Goal: Task Accomplishment & Management: Manage account settings

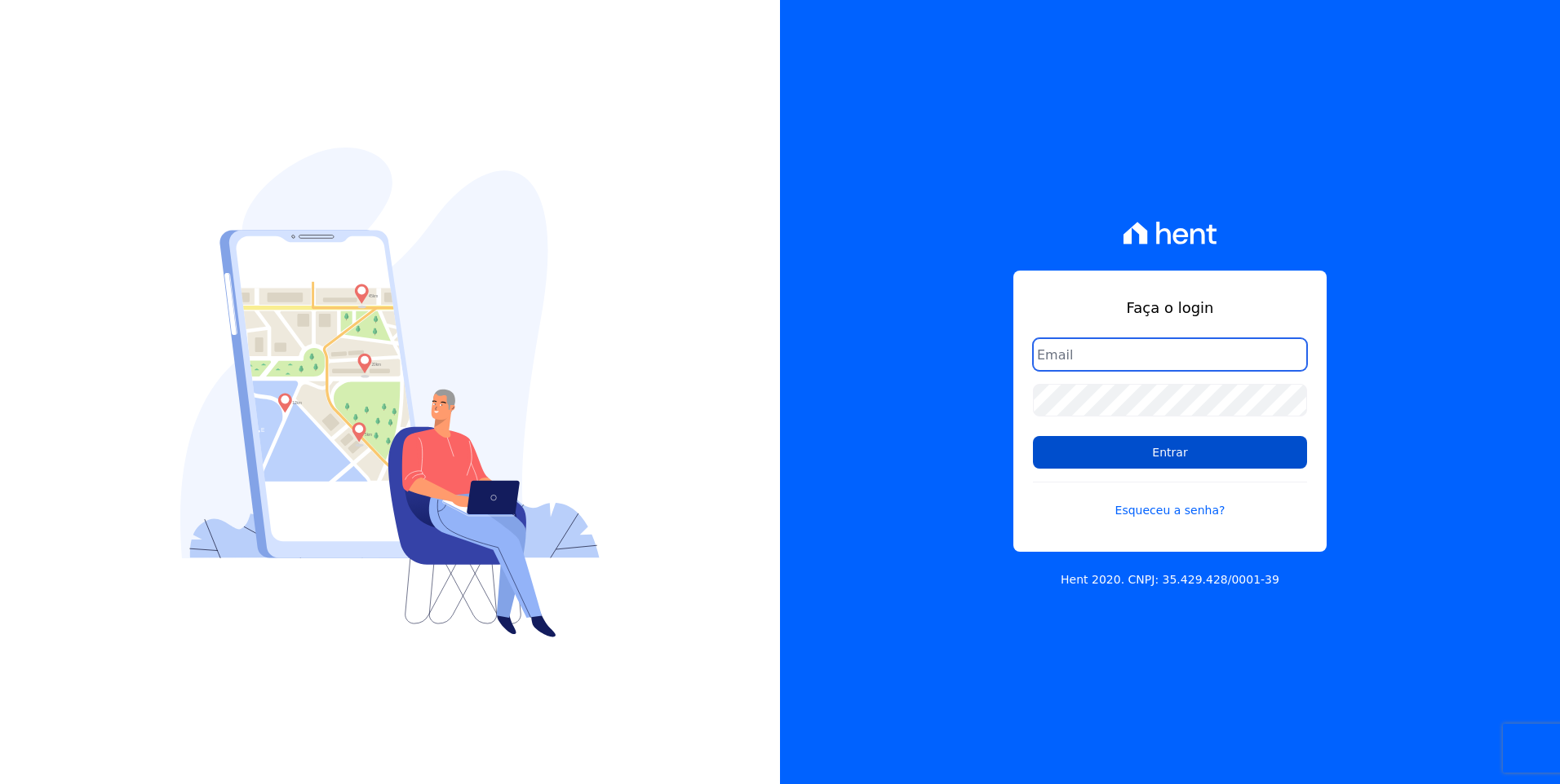
type input "moendasecopark2@gmail.com"
click at [1231, 464] on input "Entrar" at bounding box center [1170, 452] width 274 height 33
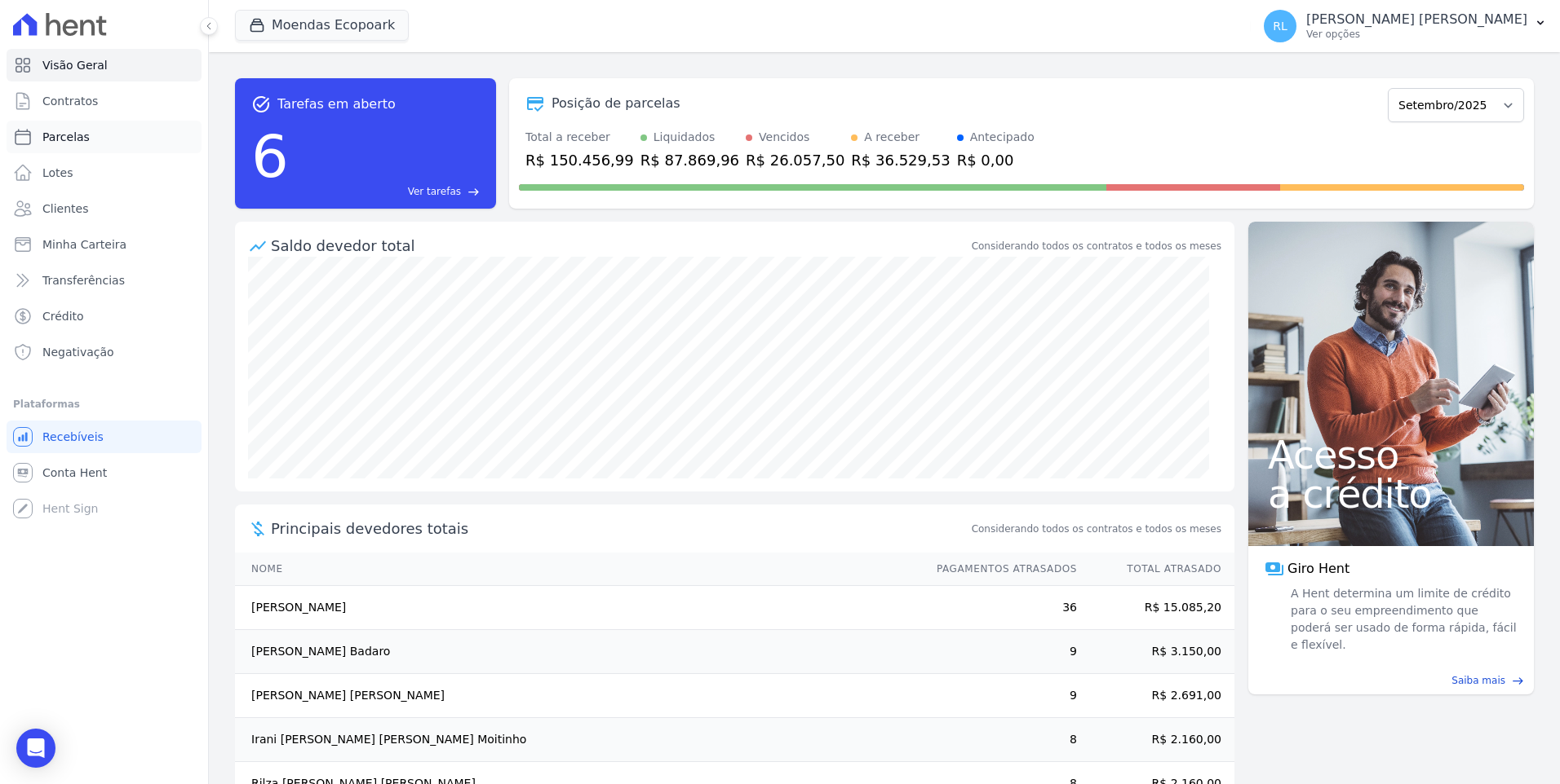
click at [67, 143] on span "Parcelas" at bounding box center [66, 137] width 47 height 16
select select
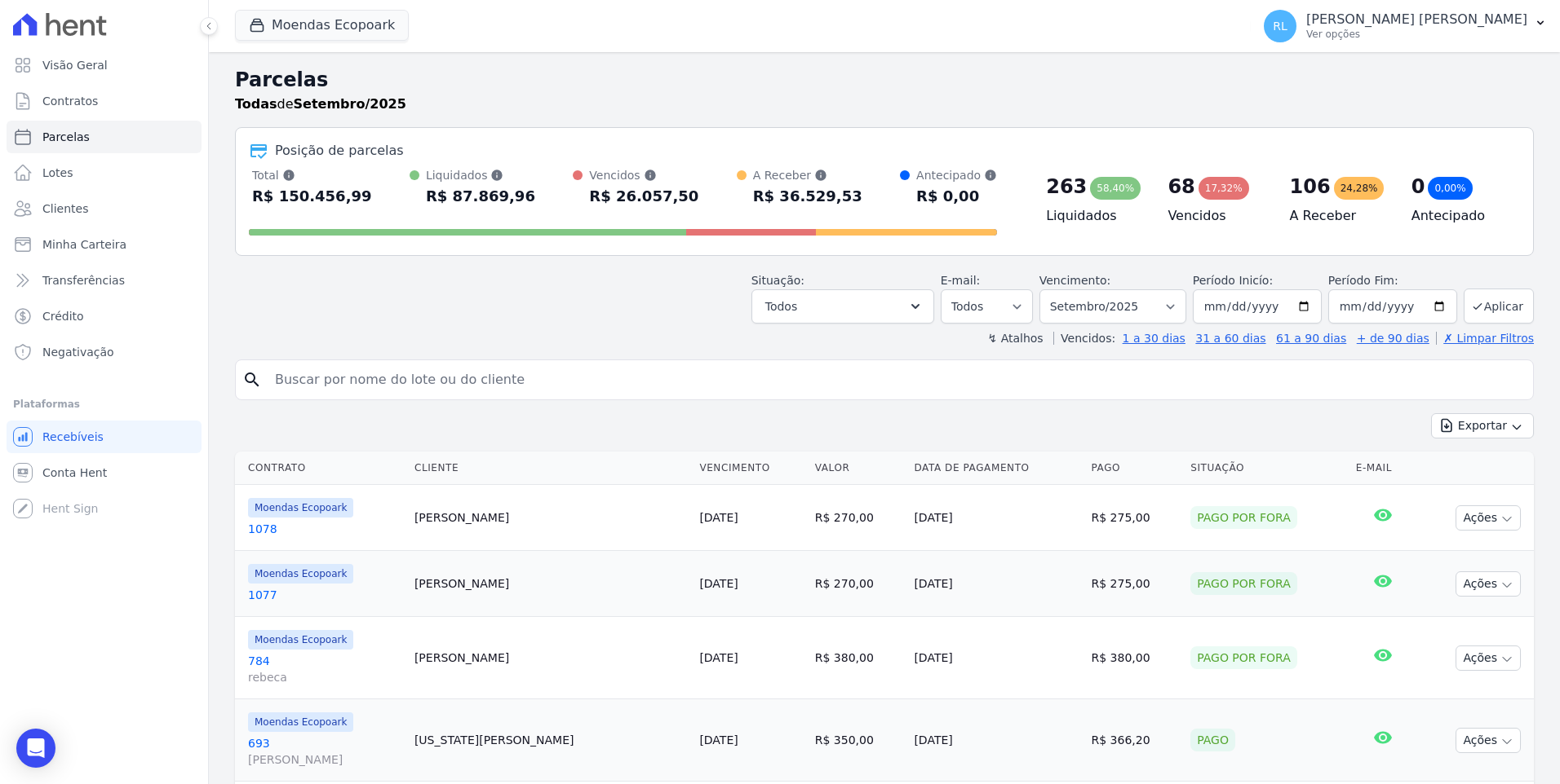
click at [287, 383] on input "search" at bounding box center [895, 380] width 1261 height 33
type input "144"
select select
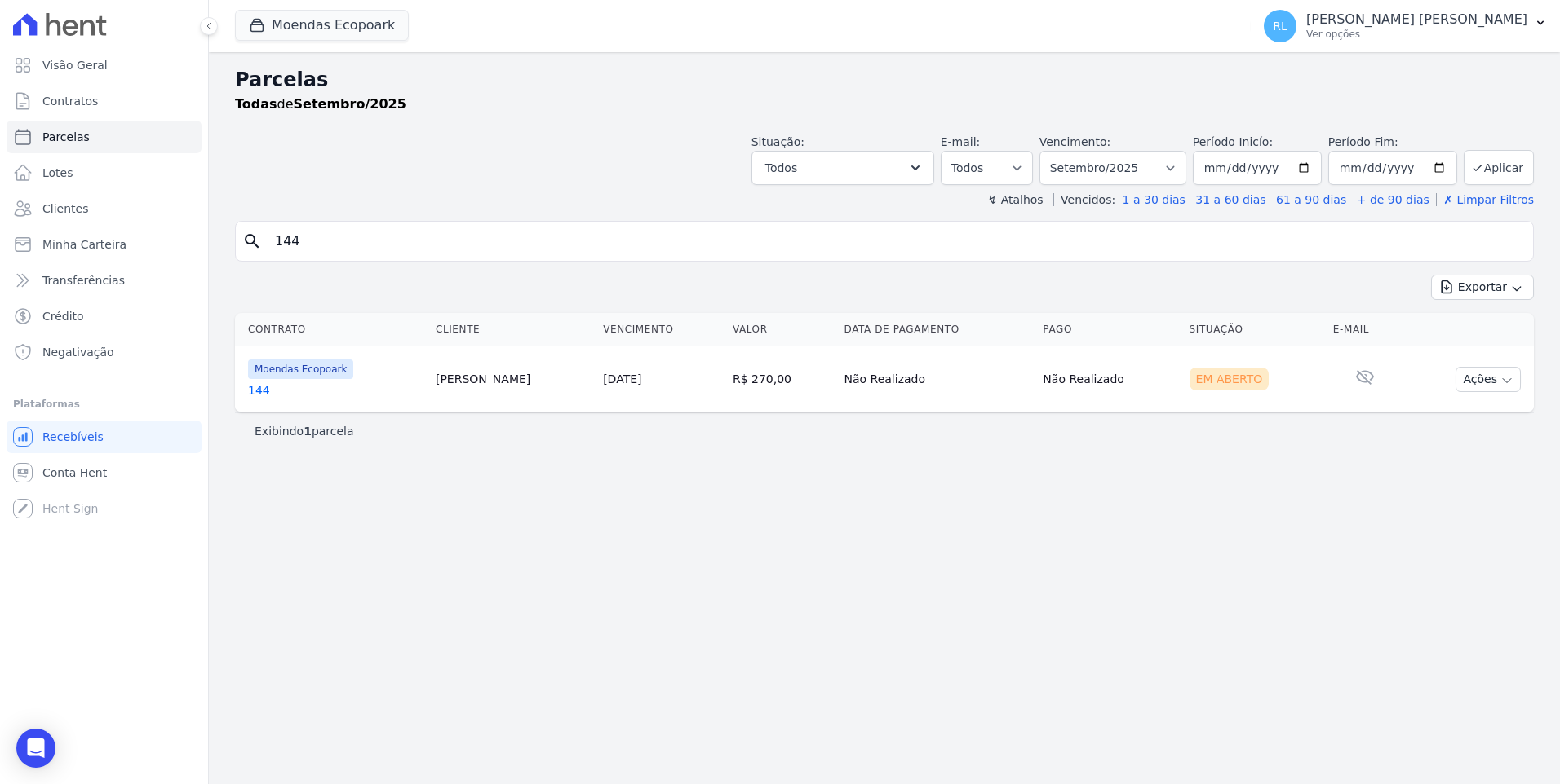
click at [266, 385] on link "144" at bounding box center [335, 390] width 175 height 16
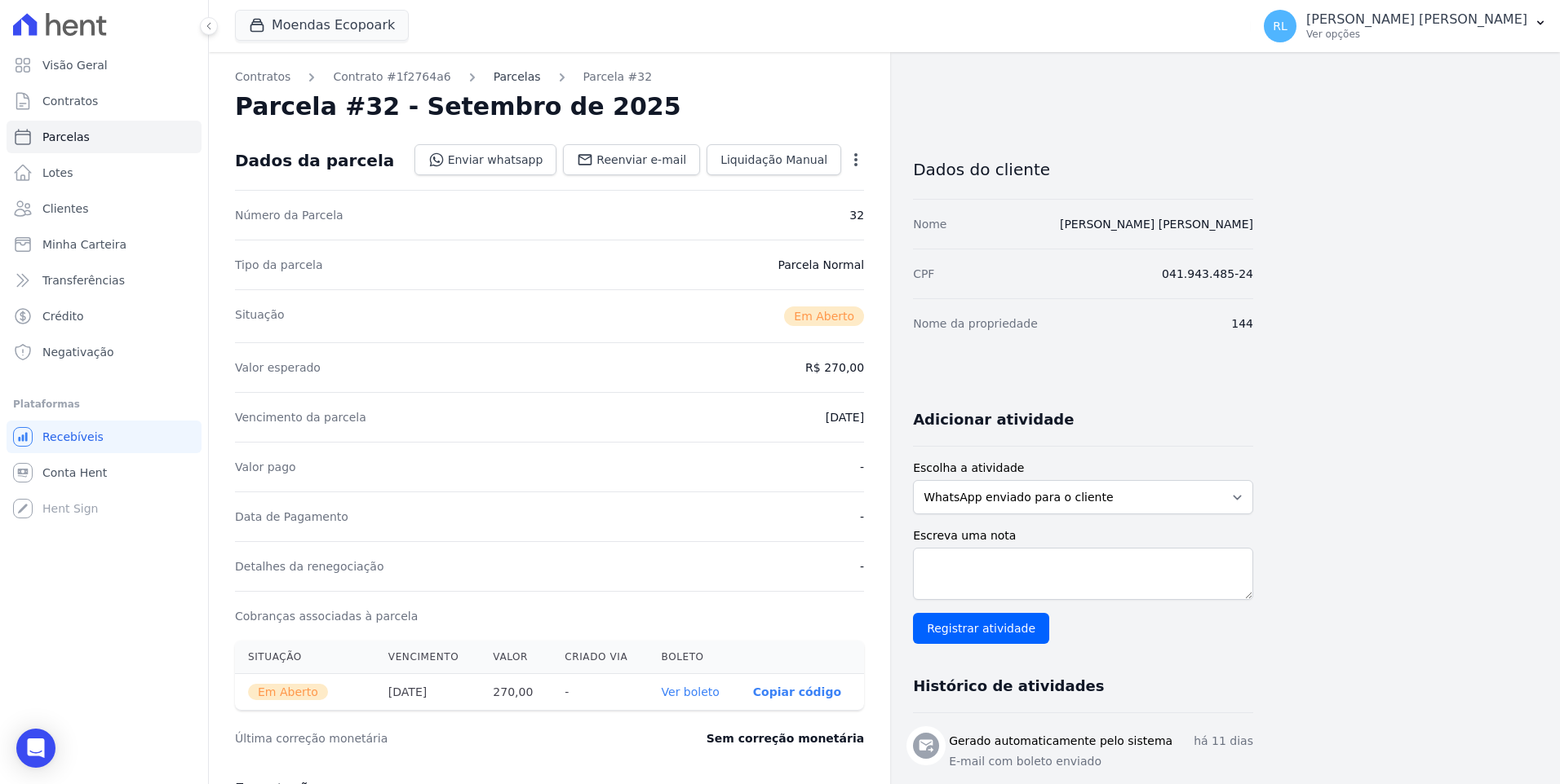
click at [493, 80] on link "Parcelas" at bounding box center [516, 76] width 47 height 17
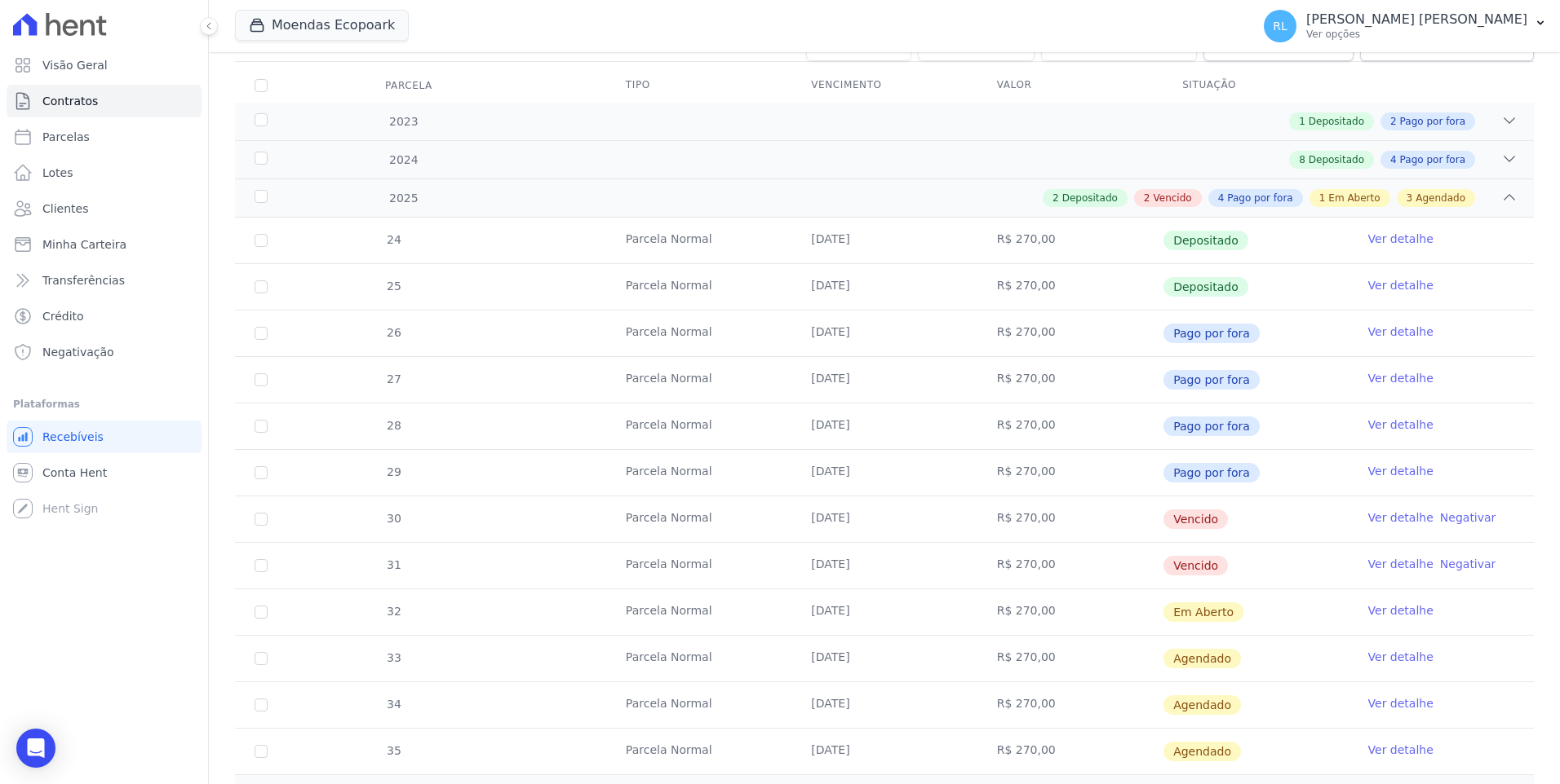
scroll to position [245, 0]
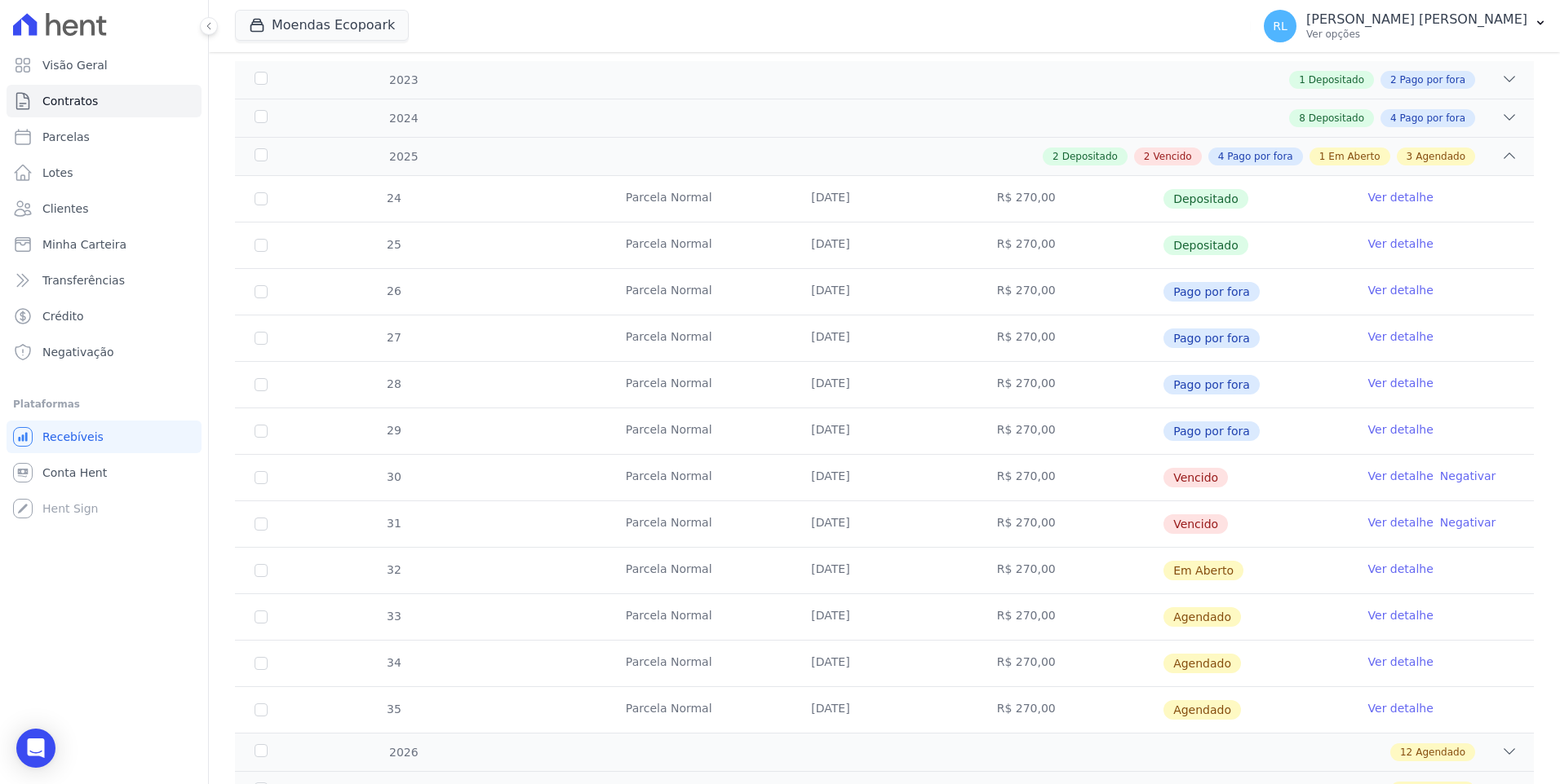
click at [1389, 476] on link "Ver detalhe" at bounding box center [1401, 476] width 66 height 16
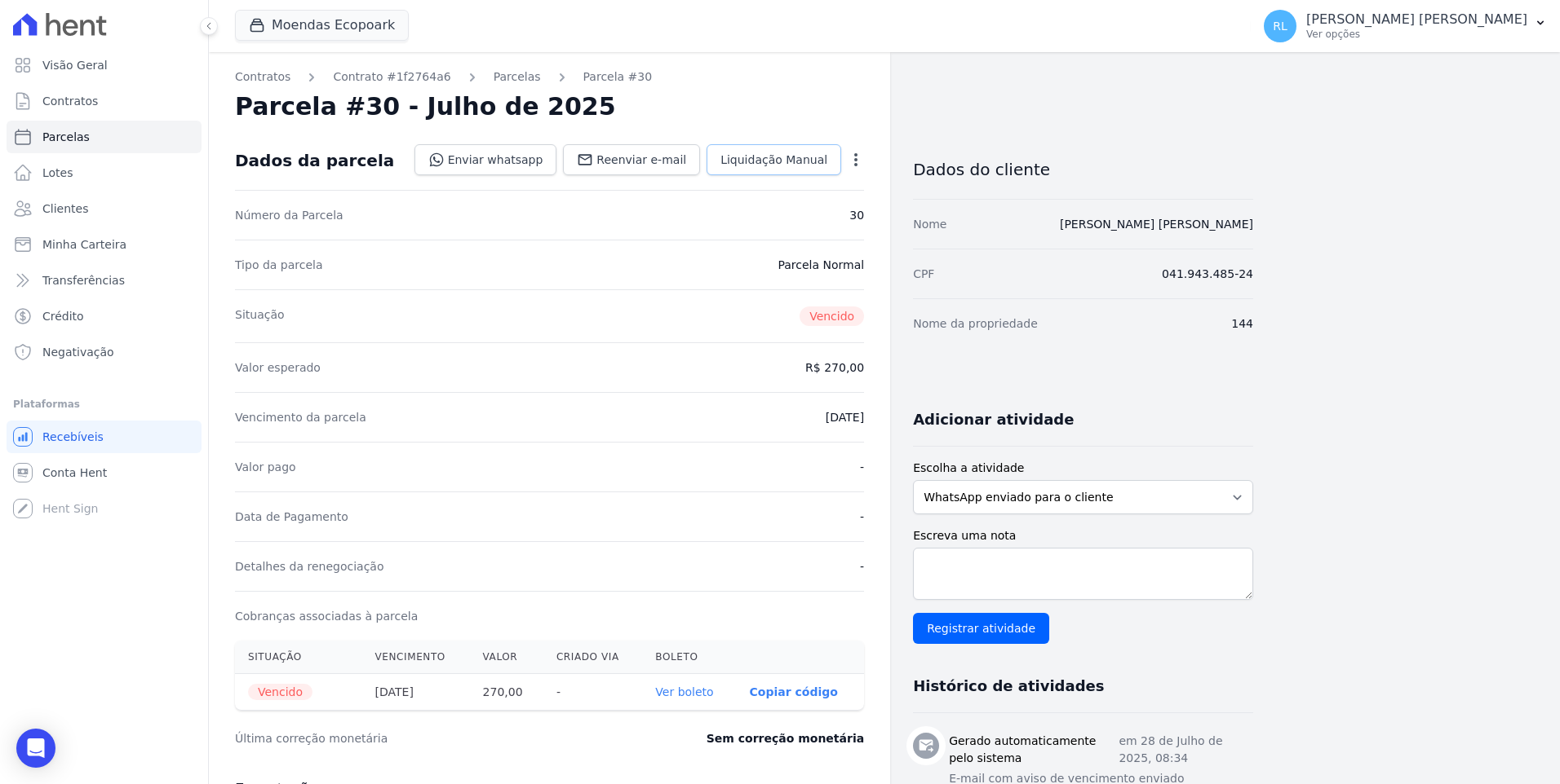
click at [737, 160] on span "Liquidação Manual" at bounding box center [774, 160] width 106 height 16
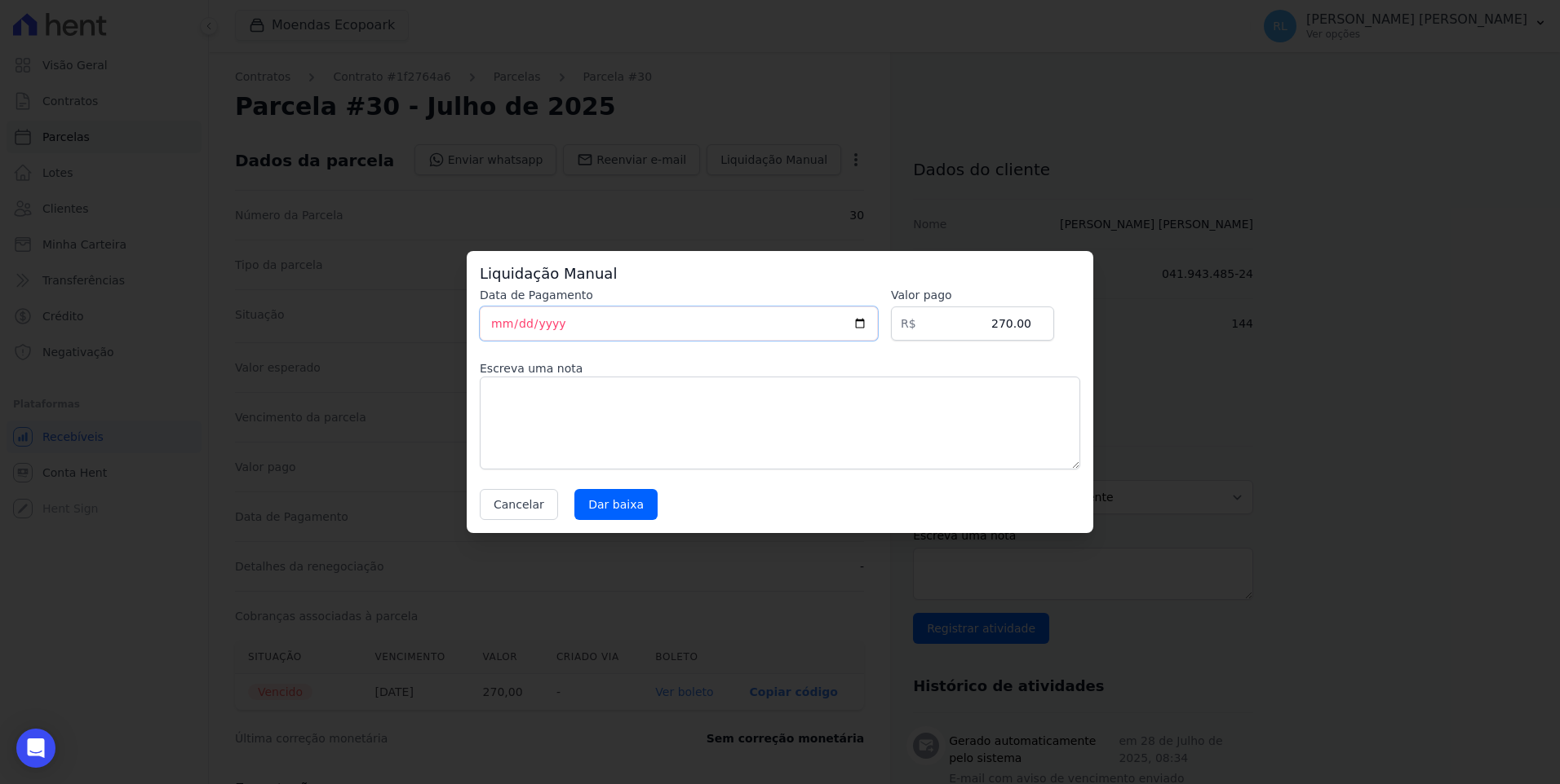
click at [490, 328] on input "[DATE]" at bounding box center [679, 324] width 398 height 35
type input "[DATE]"
click at [531, 422] on textarea at bounding box center [780, 423] width 601 height 93
type textarea "pix"
click at [596, 498] on input "Dar baixa" at bounding box center [616, 505] width 83 height 31
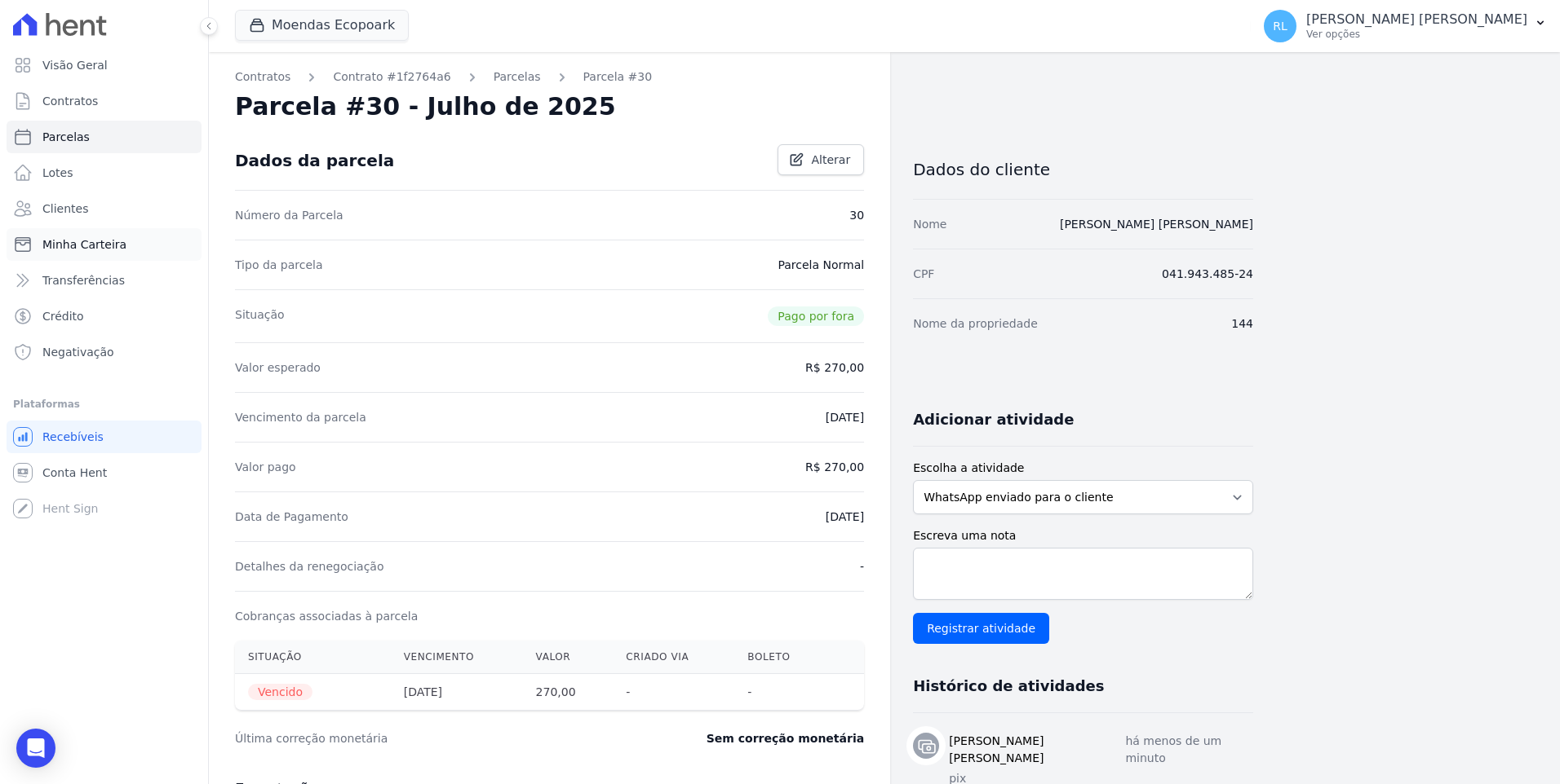
click at [101, 238] on span "Minha Carteira" at bounding box center [84, 245] width 84 height 16
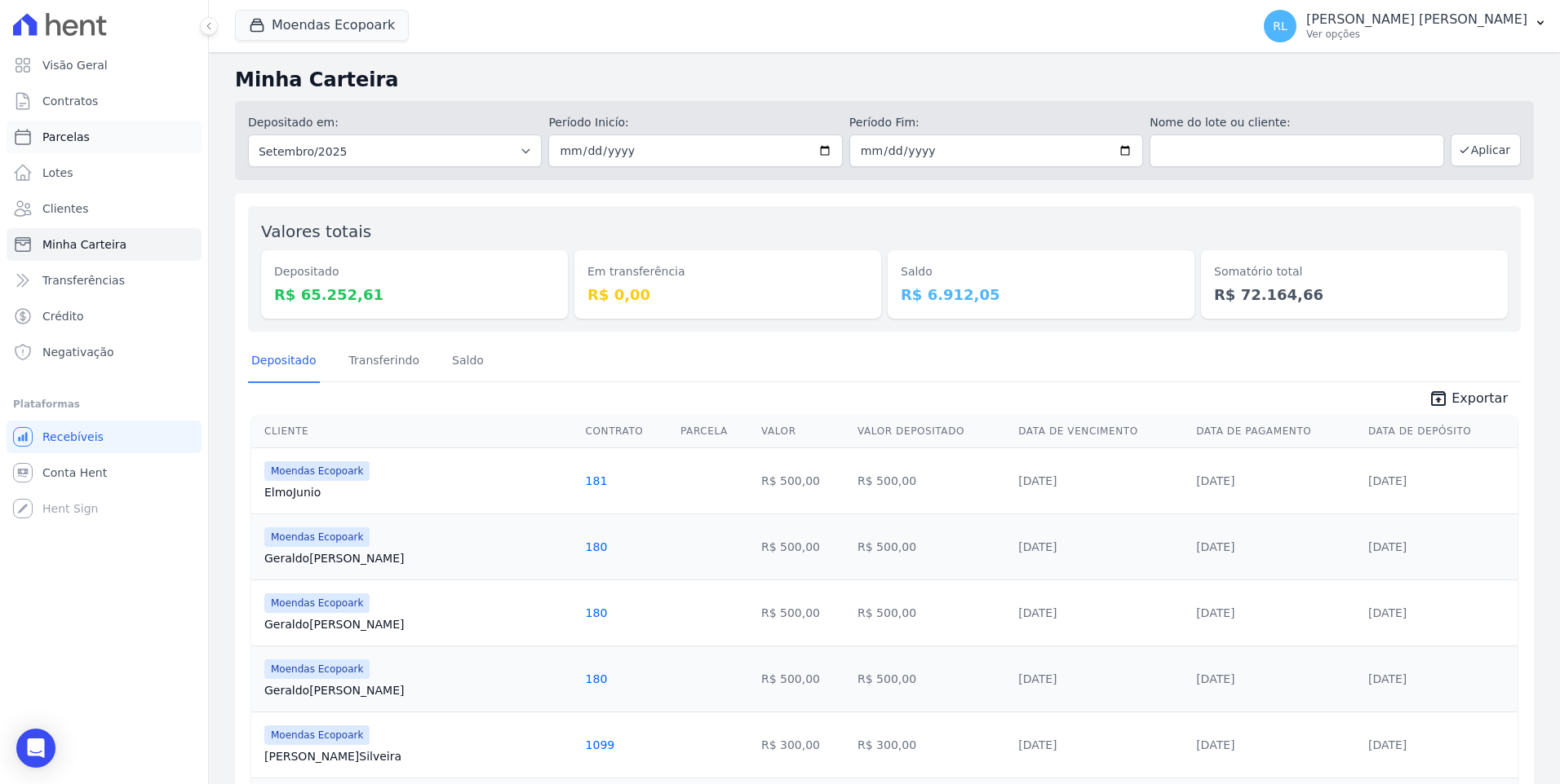
click at [93, 142] on link "Parcelas" at bounding box center [104, 137] width 195 height 33
select select
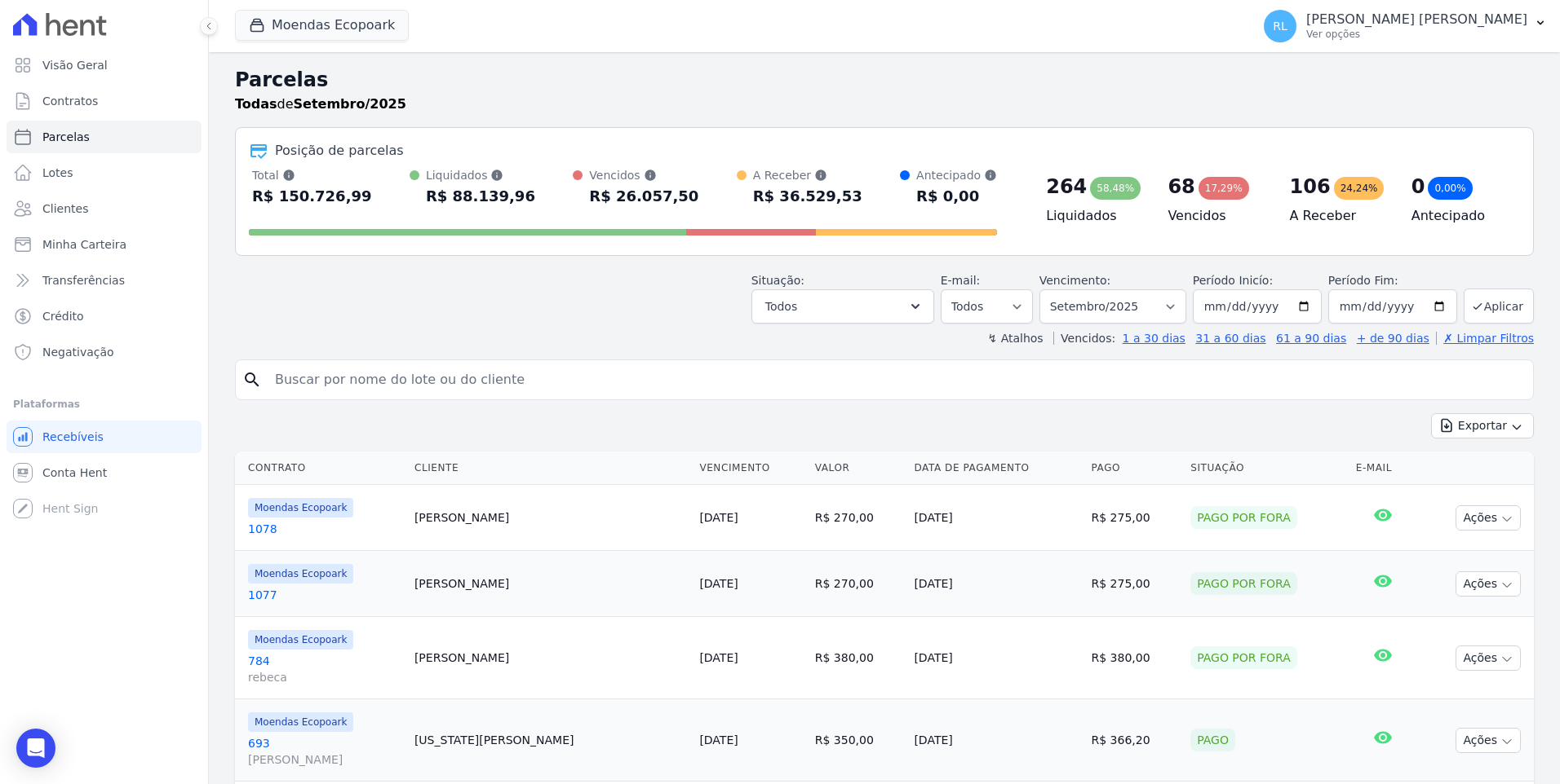
click at [340, 388] on input "search" at bounding box center [895, 380] width 1261 height 33
type input "166"
select select
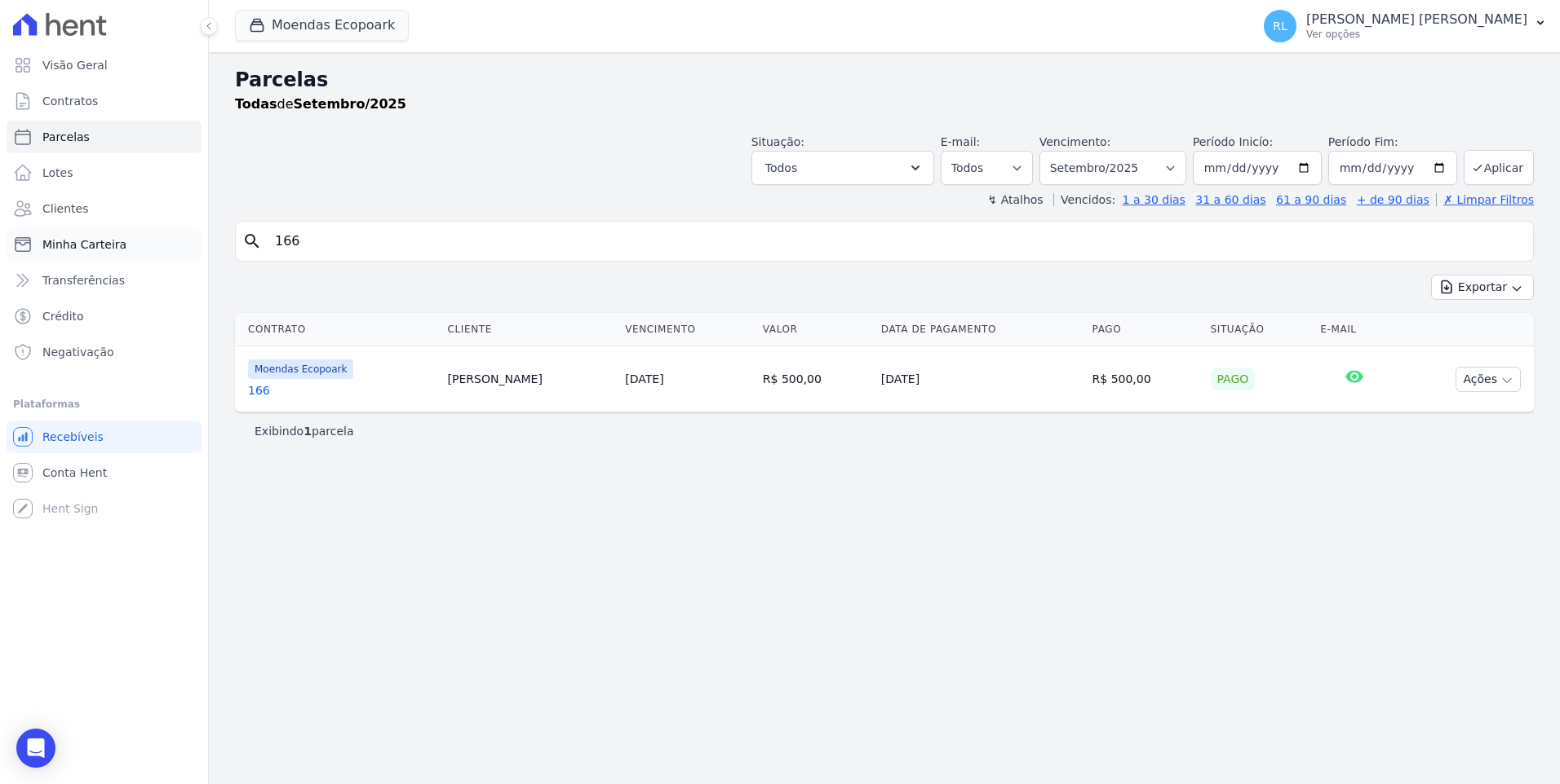
click at [126, 243] on link "Minha Carteira" at bounding box center [104, 244] width 195 height 33
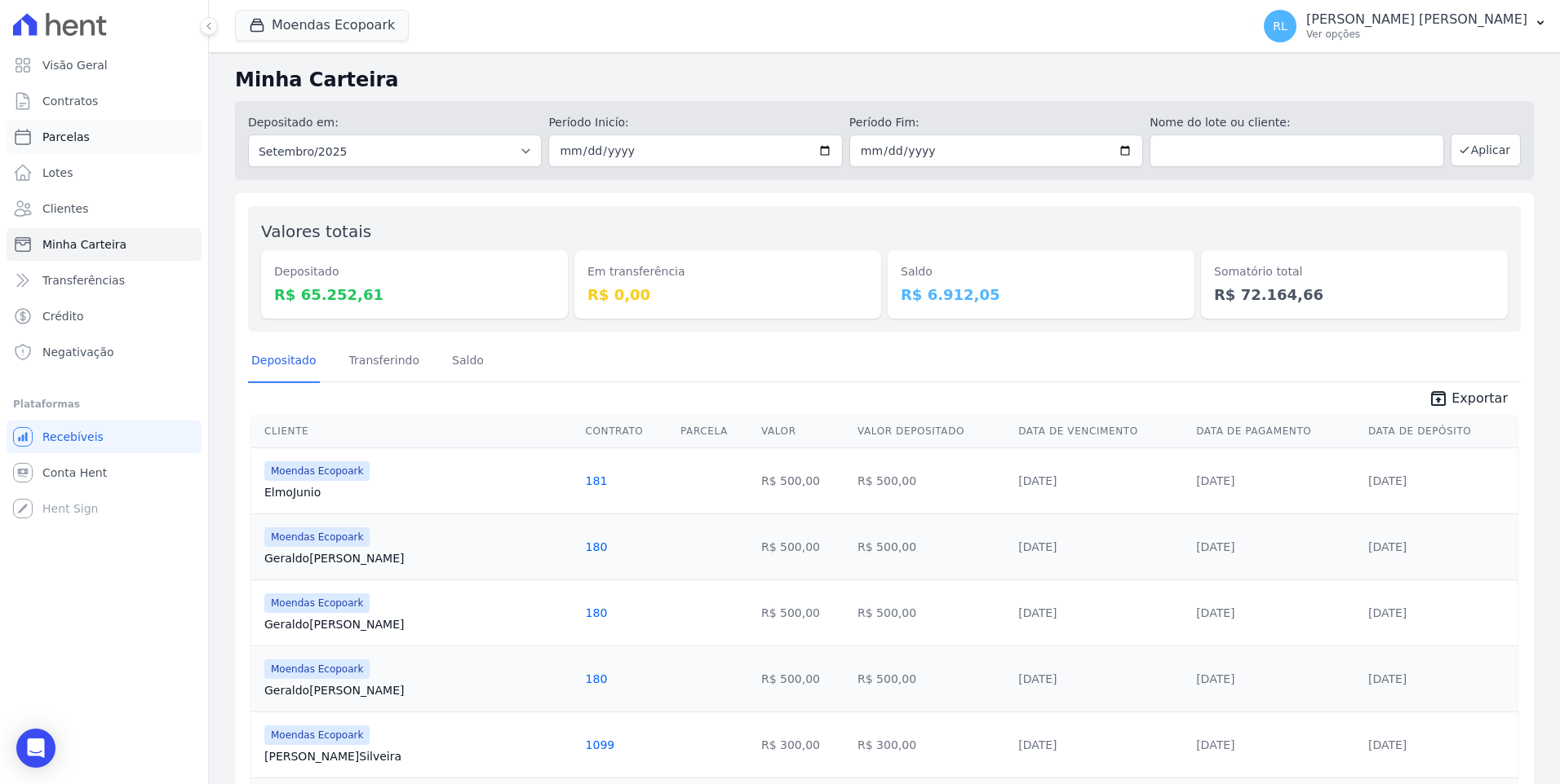
click at [86, 142] on link "Parcelas" at bounding box center [104, 137] width 195 height 33
select select
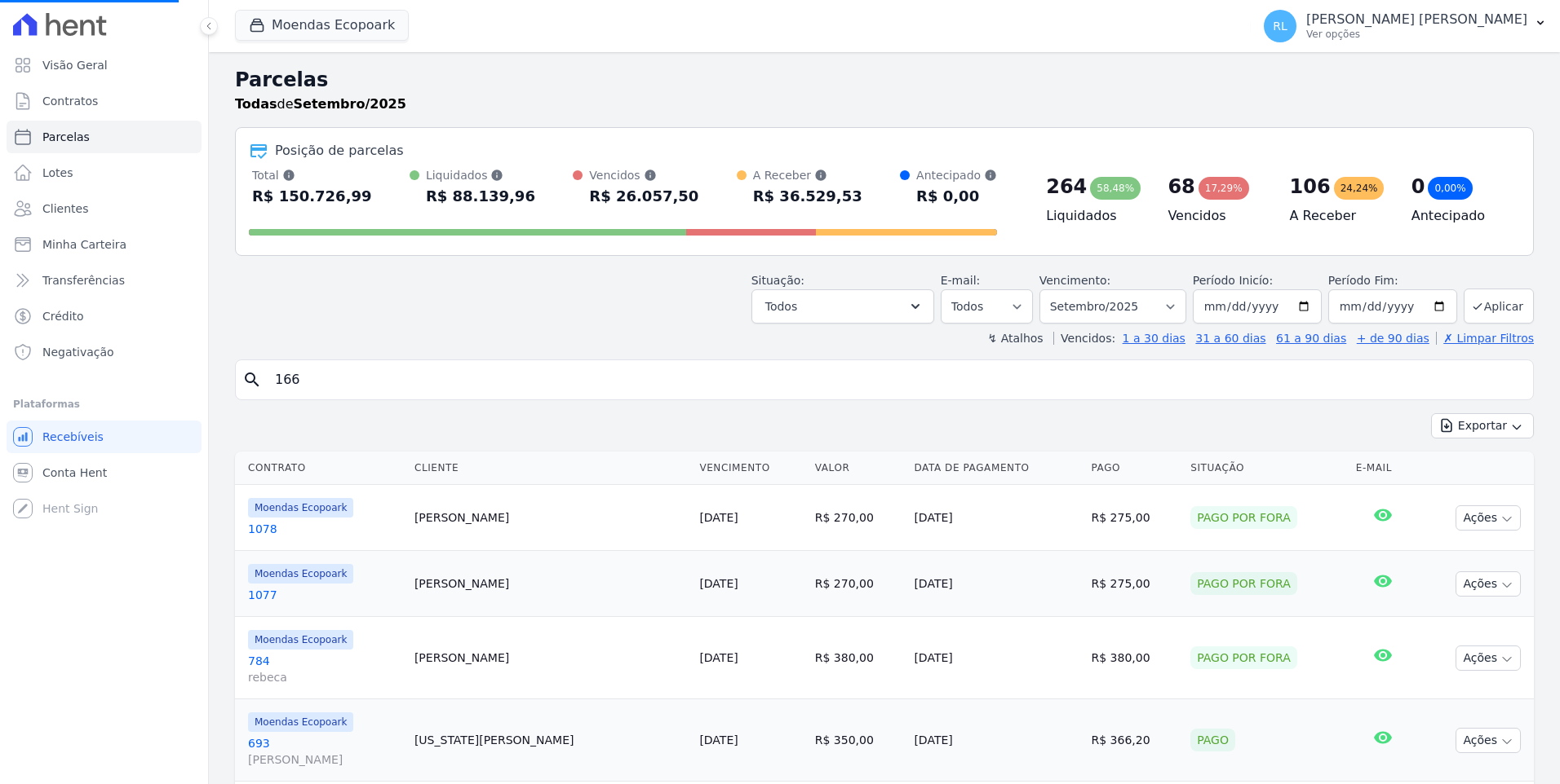
drag, startPoint x: 311, startPoint y: 378, endPoint x: 259, endPoint y: 378, distance: 52.0
click at [259, 378] on div "search 166" at bounding box center [884, 380] width 1298 height 41
select select
click at [260, 377] on icon "search" at bounding box center [252, 380] width 20 height 20
click at [288, 389] on input "search" at bounding box center [895, 380] width 1261 height 33
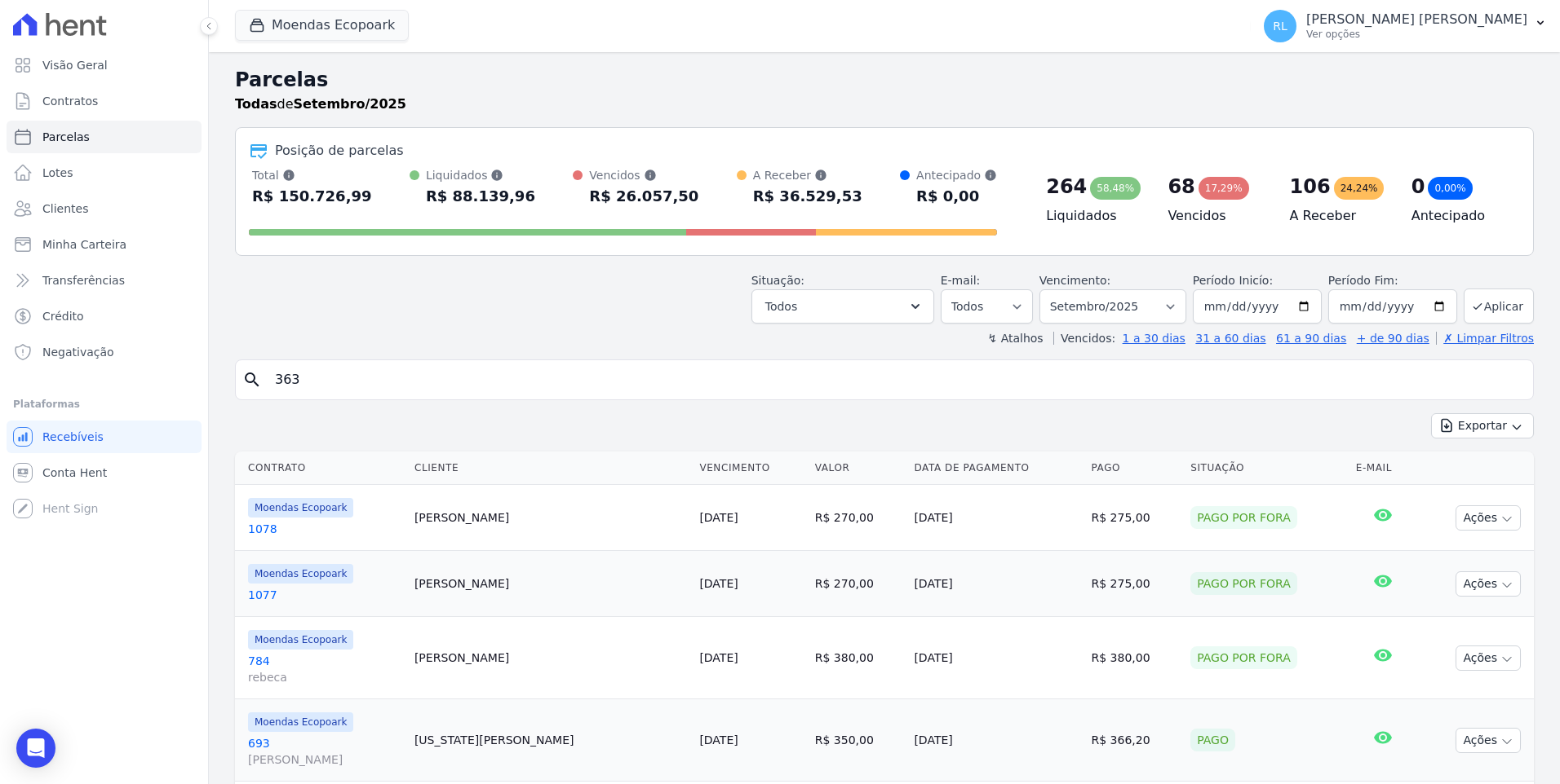
type input "363"
select select
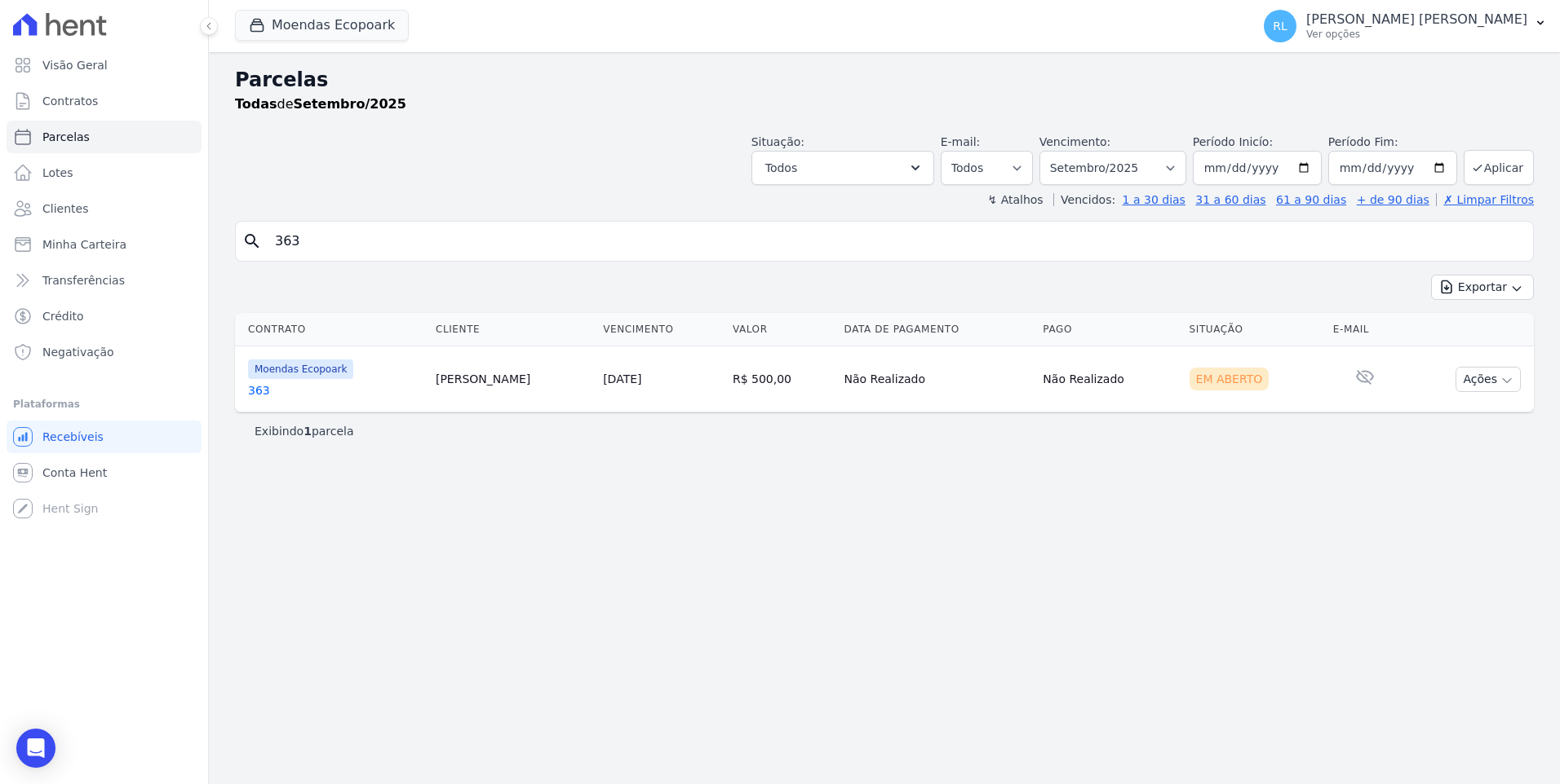
click at [252, 396] on link "363" at bounding box center [335, 390] width 175 height 16
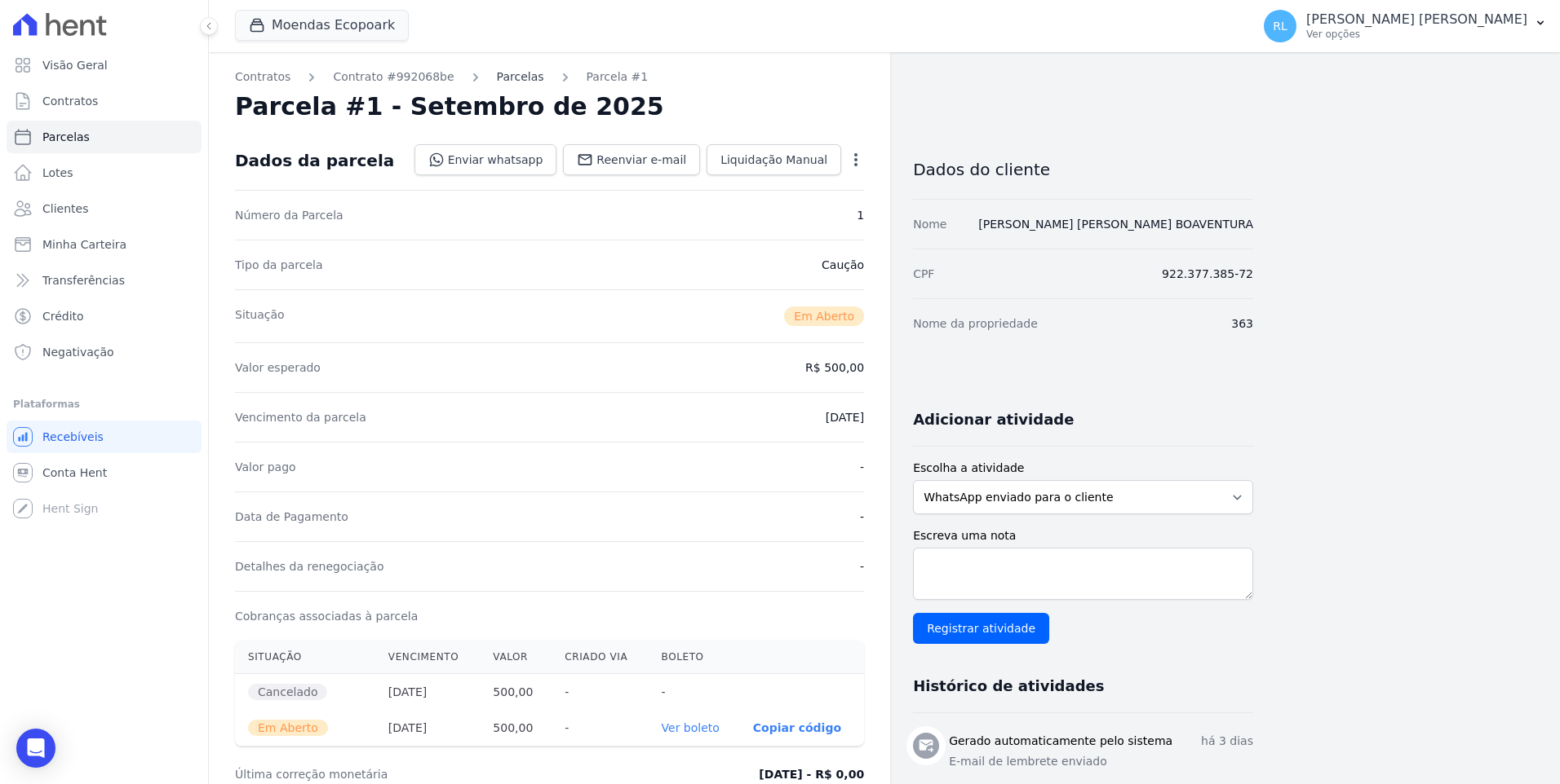
click at [497, 81] on link "Parcelas" at bounding box center [520, 76] width 47 height 17
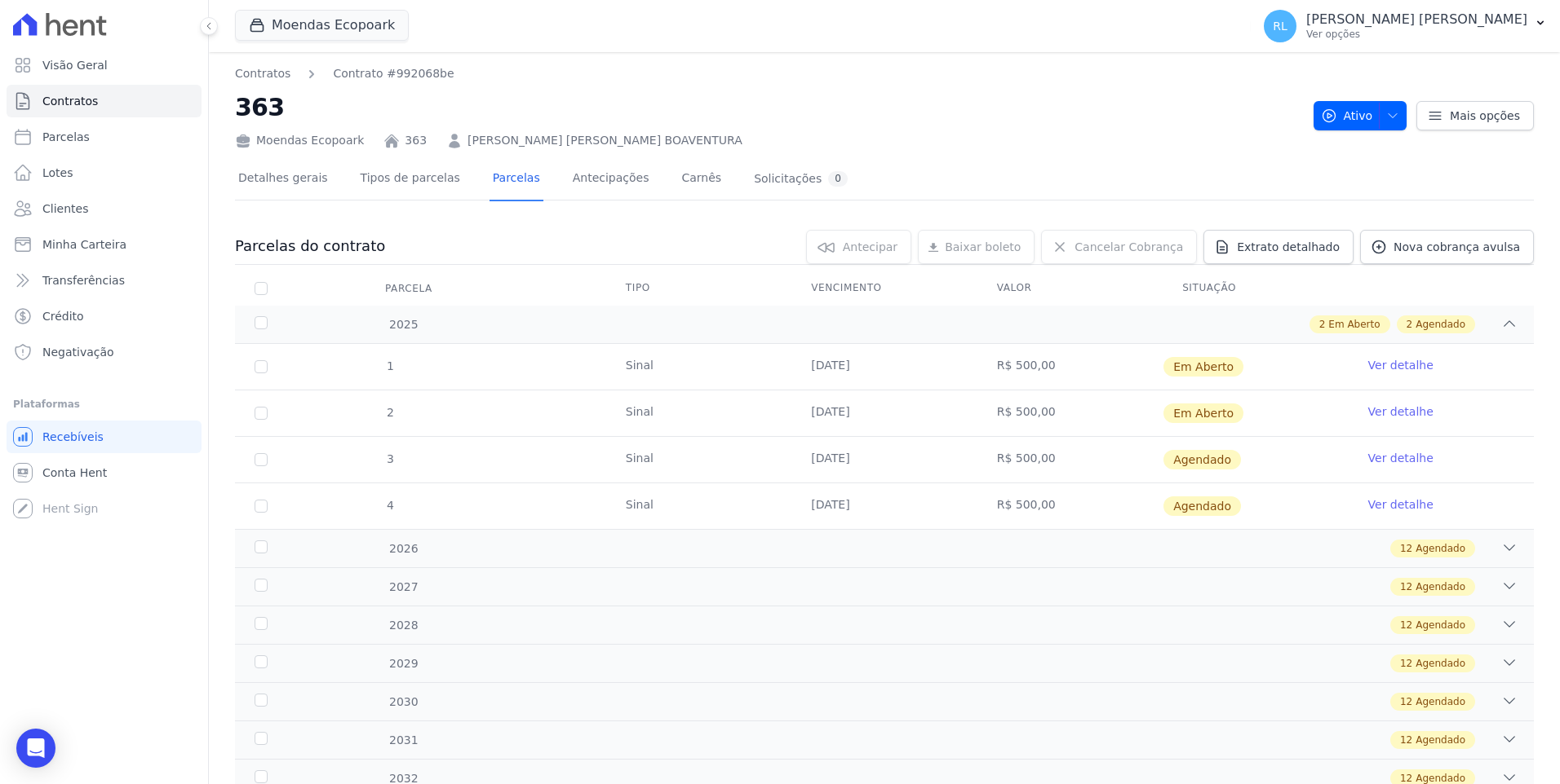
click at [1402, 360] on link "Ver detalhe" at bounding box center [1401, 365] width 66 height 16
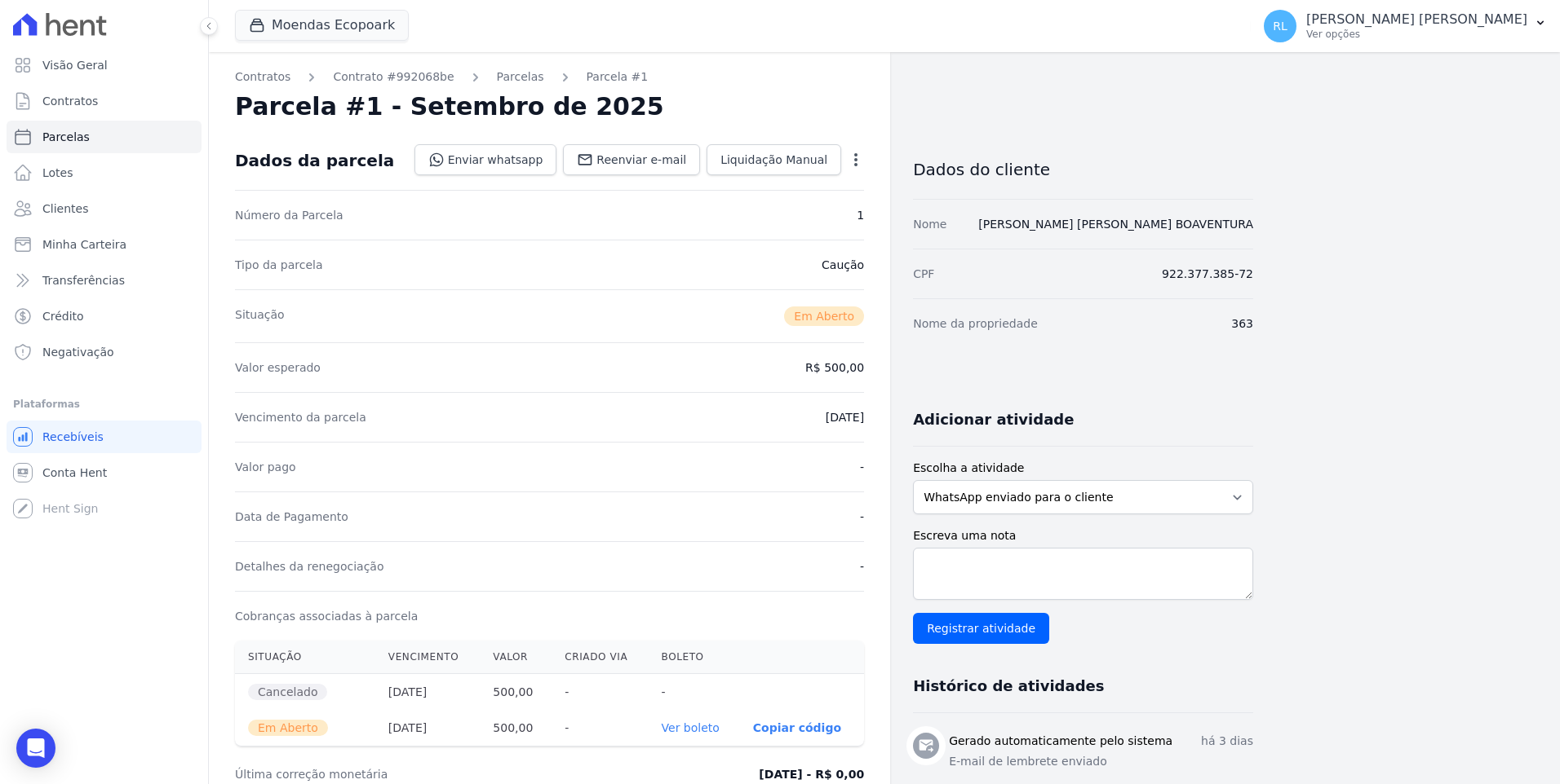
click at [695, 725] on link "Ver boleto" at bounding box center [689, 728] width 58 height 13
click at [661, 722] on link "Ver boleto" at bounding box center [689, 728] width 58 height 13
